Goal: Information Seeking & Learning: Learn about a topic

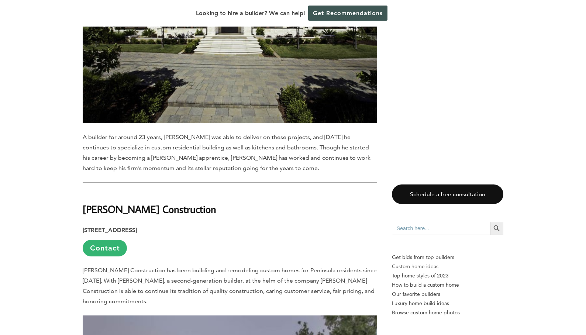
scroll to position [4234, 0]
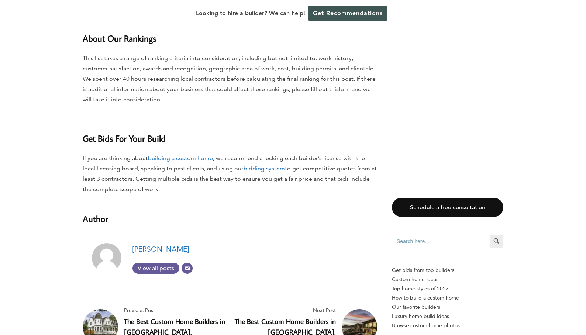
scroll to position [6458, 0]
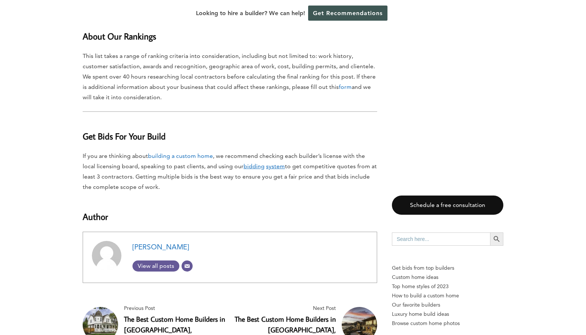
click at [153, 315] on link "The Best Custom Home Builders in [GEOGRAPHIC_DATA], [US_STATE]" at bounding box center [174, 330] width 101 height 31
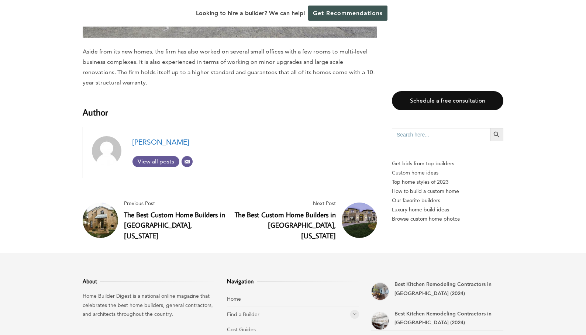
scroll to position [2622, 0]
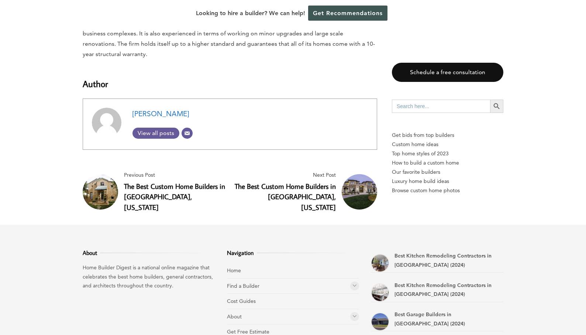
click at [149, 186] on link "The Best Custom Home Builders in [GEOGRAPHIC_DATA], [US_STATE]" at bounding box center [174, 197] width 101 height 31
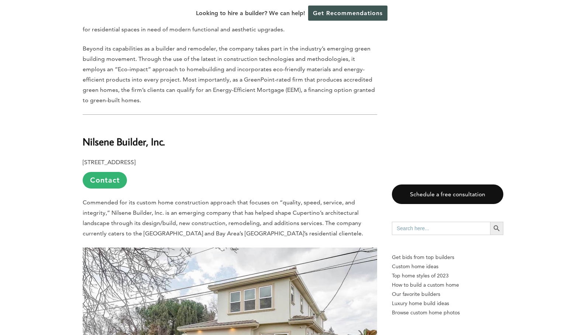
scroll to position [1007, 0]
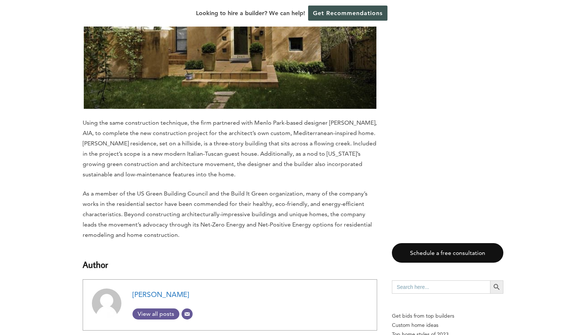
scroll to position [4158, 0]
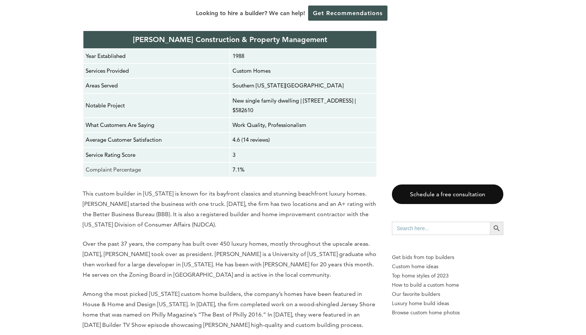
scroll to position [4045, 0]
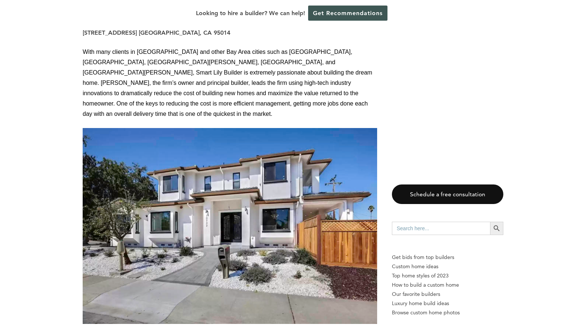
scroll to position [3682, 0]
